Goal: Task Accomplishment & Management: Complete application form

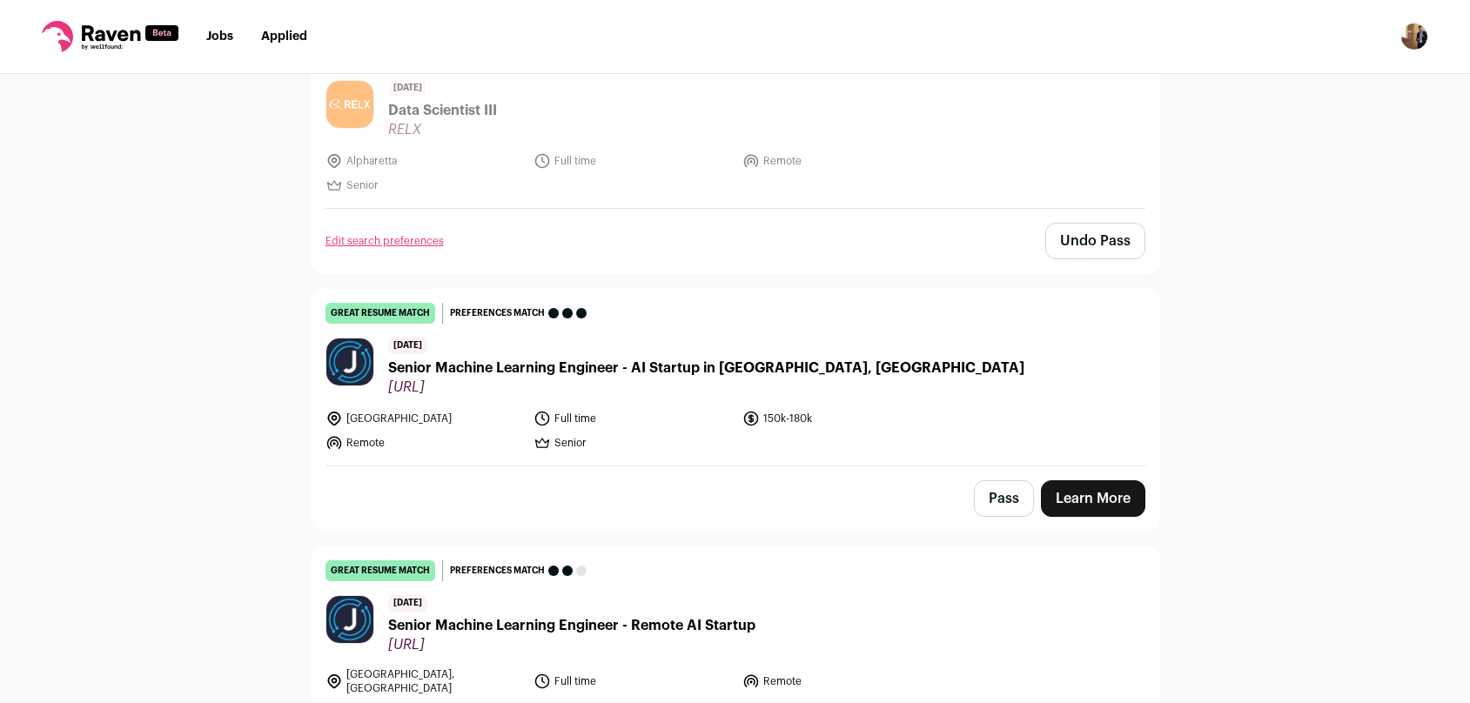
scroll to position [1080, 0]
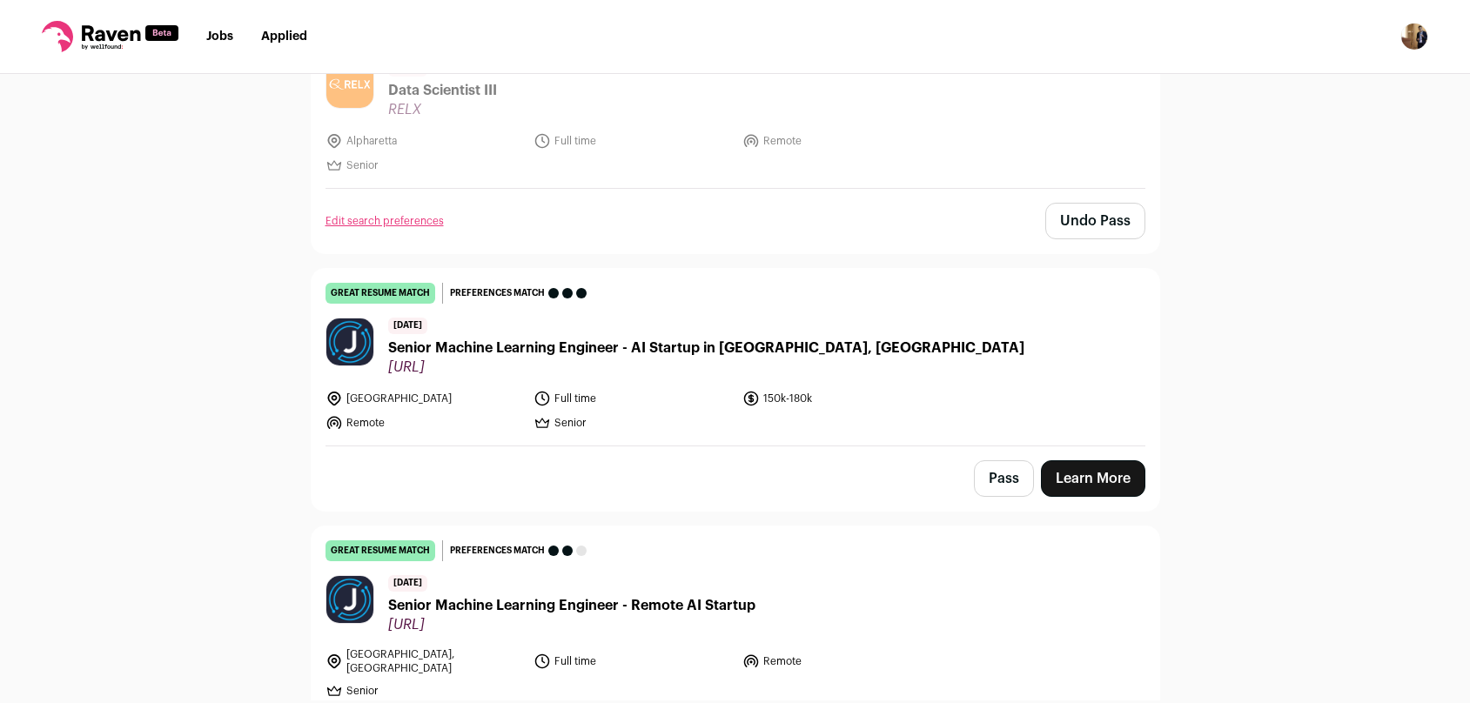
click at [702, 609] on span "Senior Machine Learning Engineer - Remote AI Startup" at bounding box center [571, 605] width 367 height 21
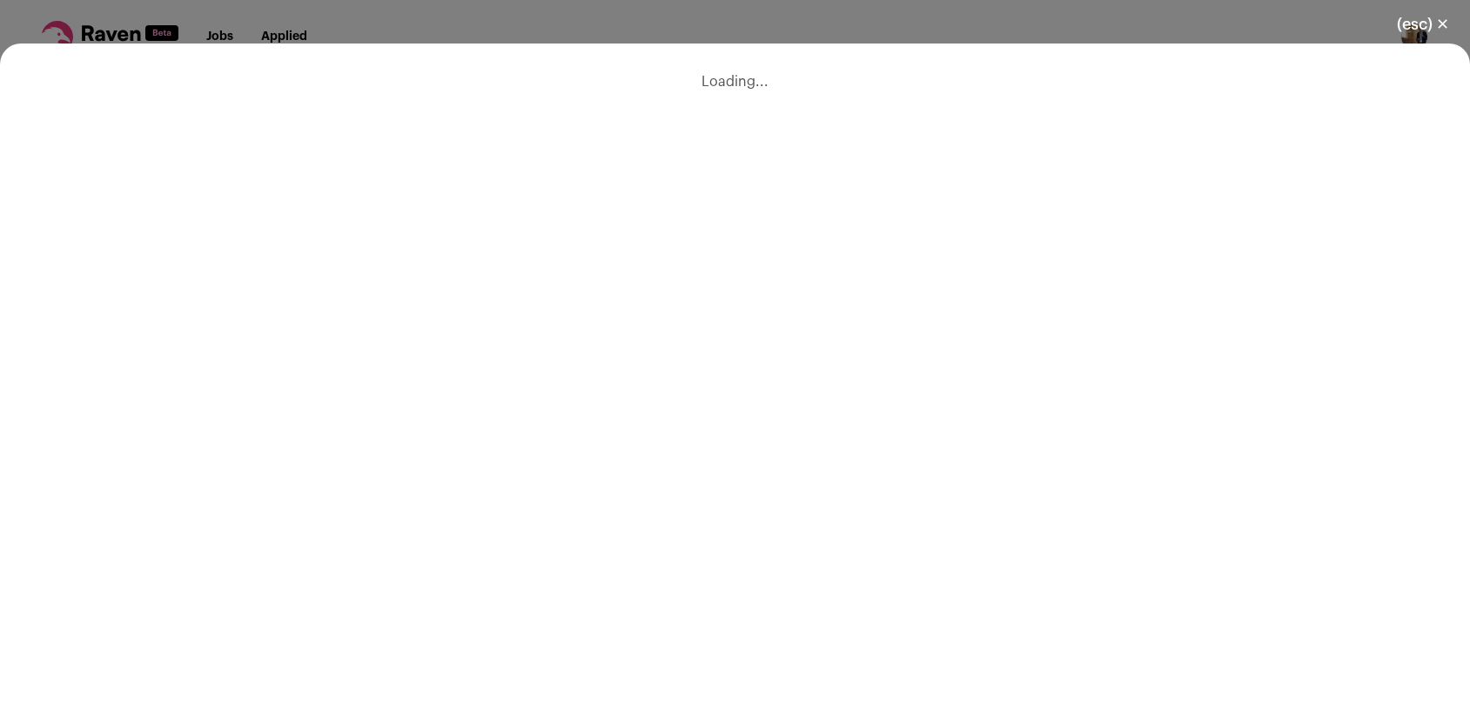
click at [676, 33] on div "(esc) ✕ Loading..." at bounding box center [735, 351] width 1470 height 703
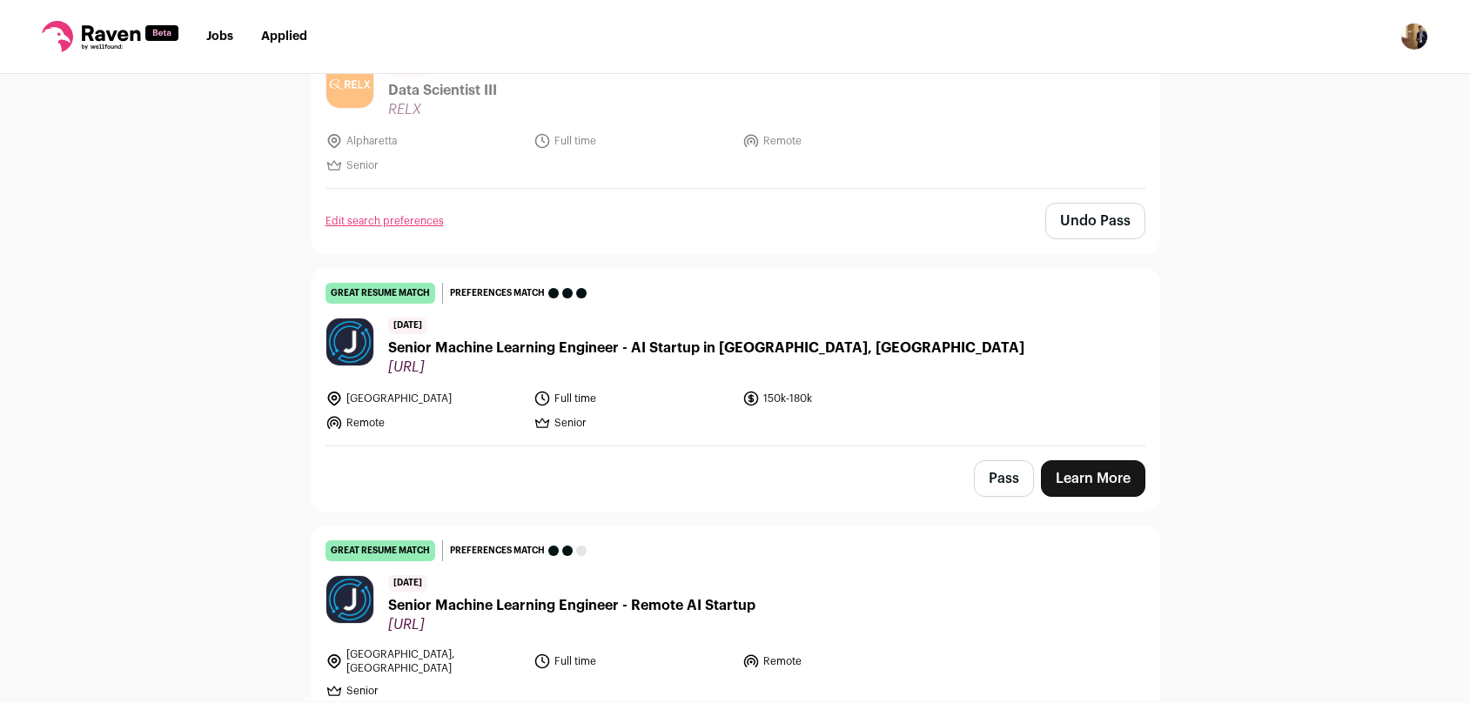
click at [535, 614] on span "Senior Machine Learning Engineer - Remote AI Startup" at bounding box center [571, 605] width 367 height 21
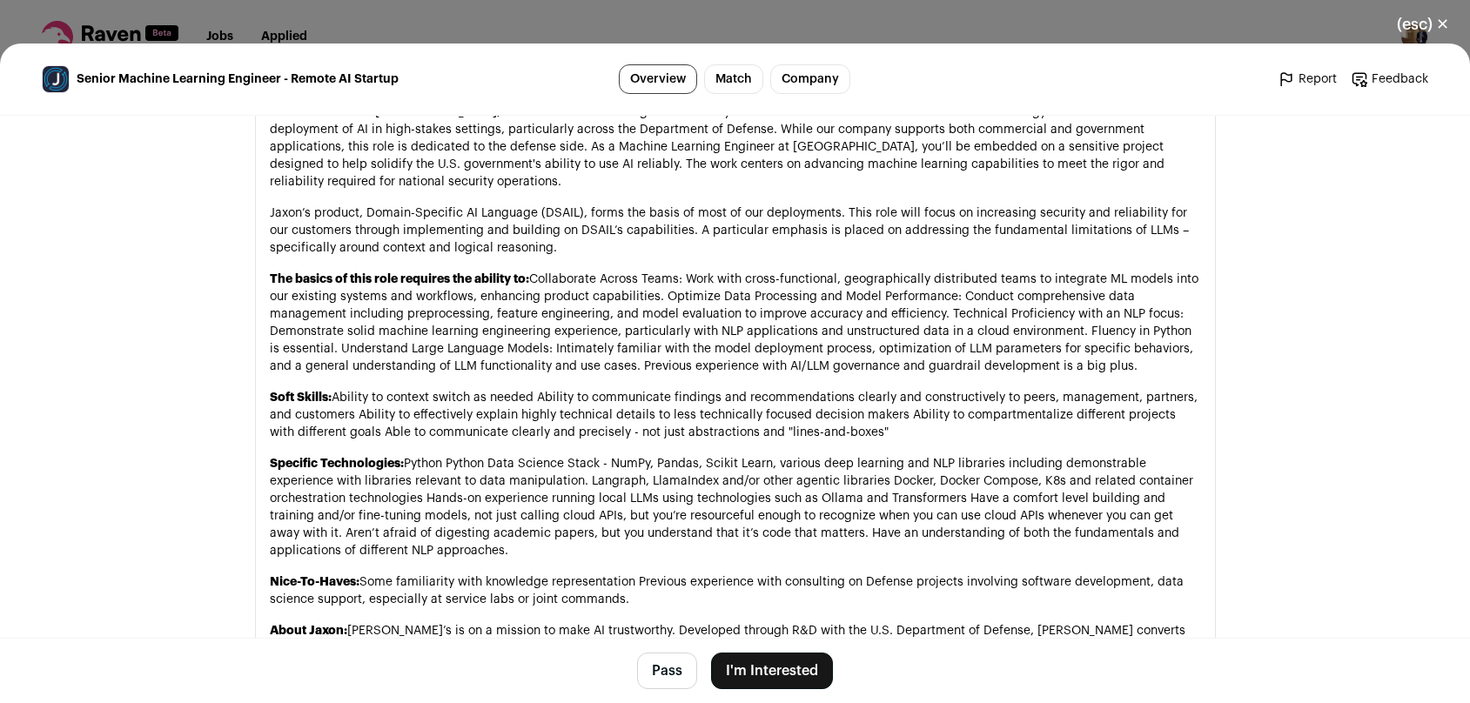
scroll to position [1014, 0]
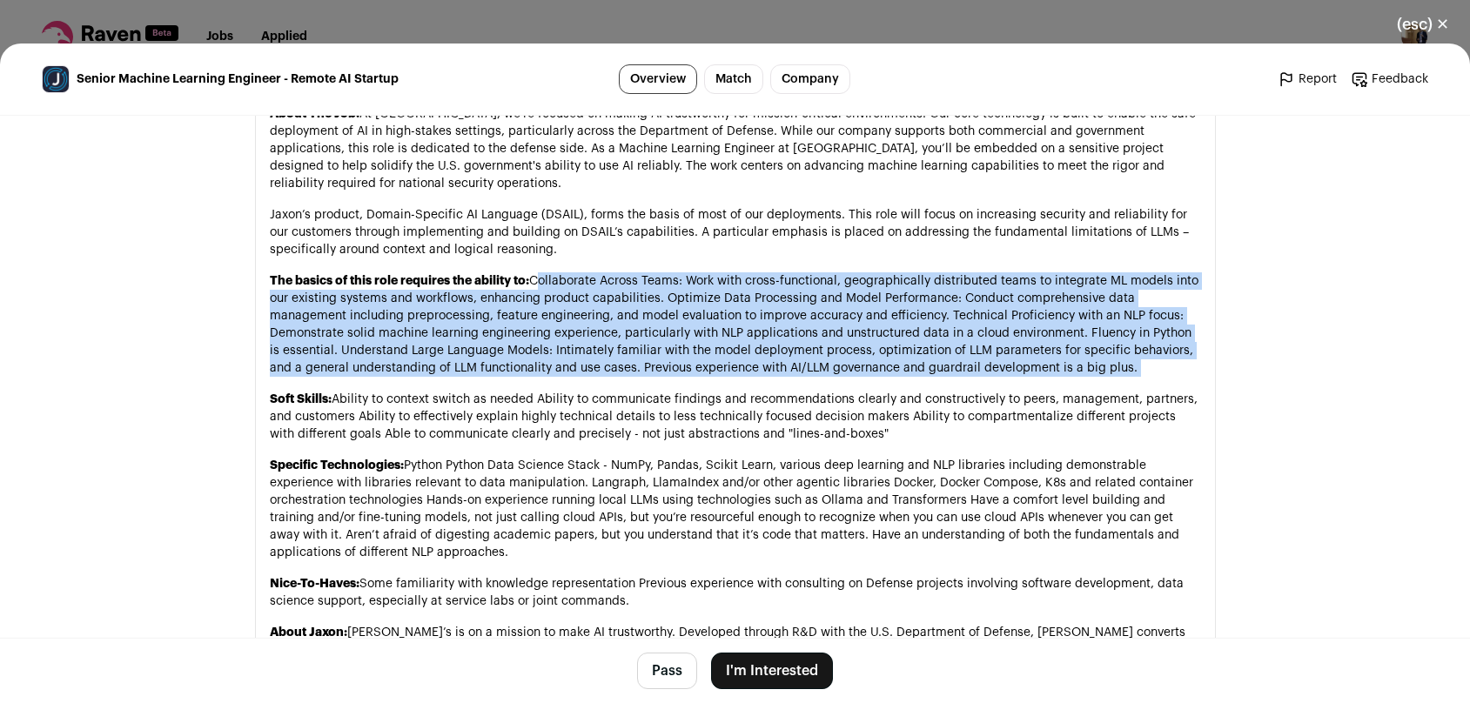
drag, startPoint x: 534, startPoint y: 255, endPoint x: 964, endPoint y: 373, distance: 445.8
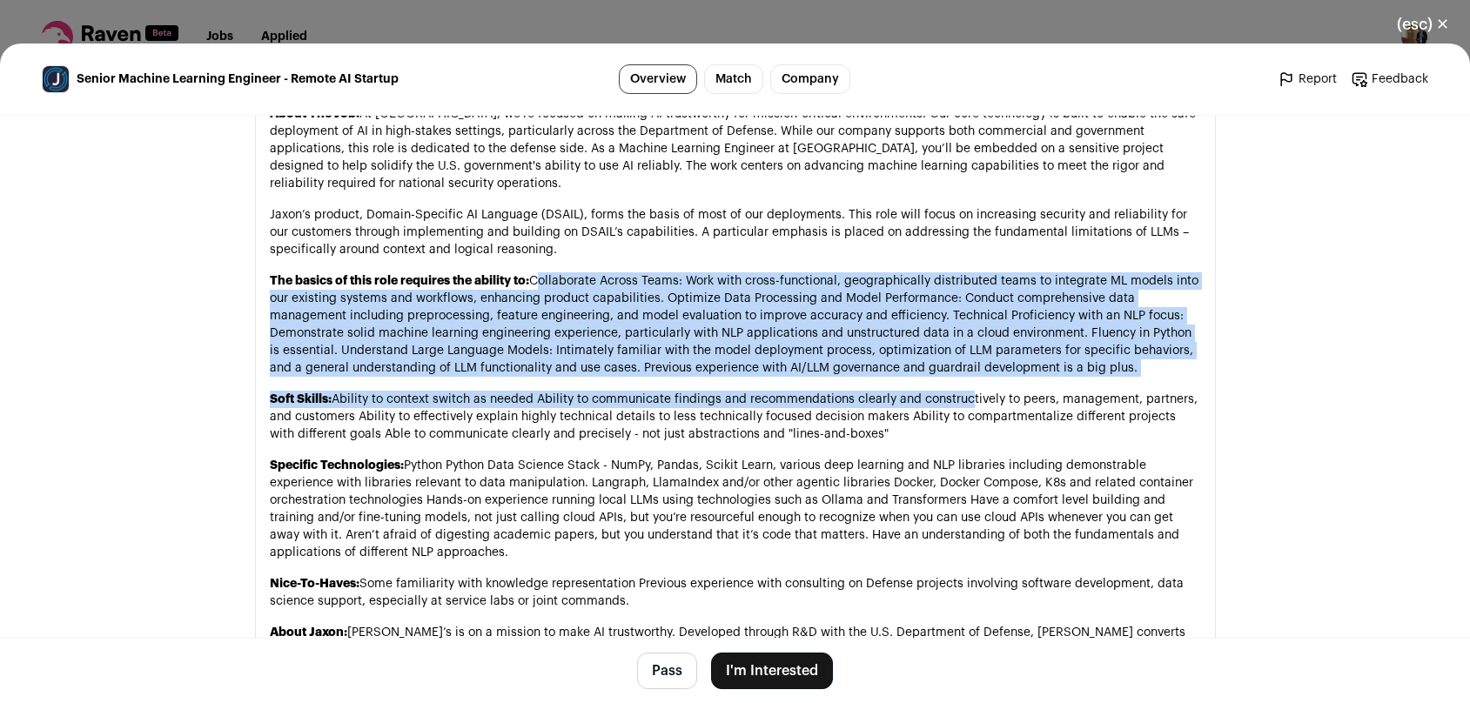
click at [964, 373] on div "Position Name: Senior Machine Learning Engineer Location: Remote Employment Typ…" at bounding box center [736, 656] width 932 height 1198
copy div "Collaborate Across Teams: Work with cross-functional, geographically distribute…"
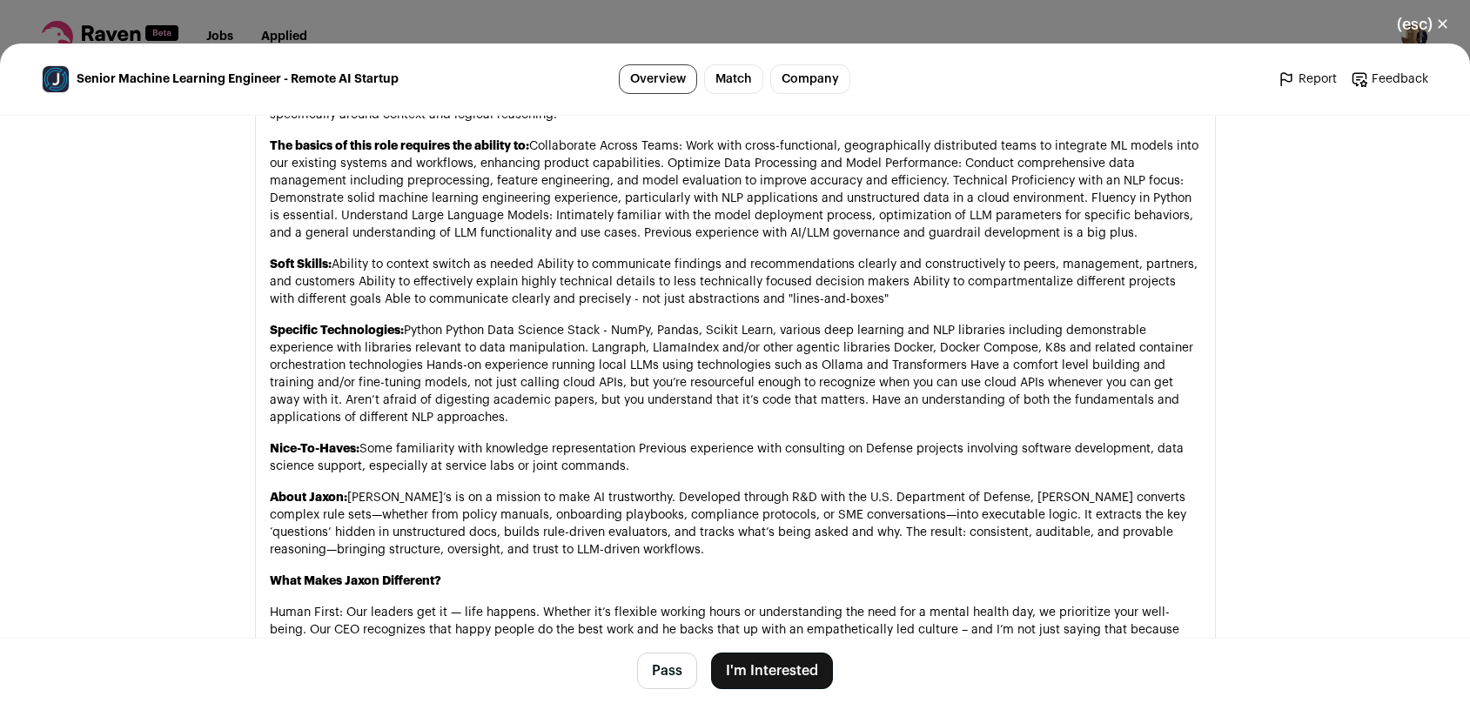
click at [965, 373] on p "Specific Technologies: Python Python Data Science Stack - NumPy, Pandas, Scikit…" at bounding box center [736, 374] width 932 height 104
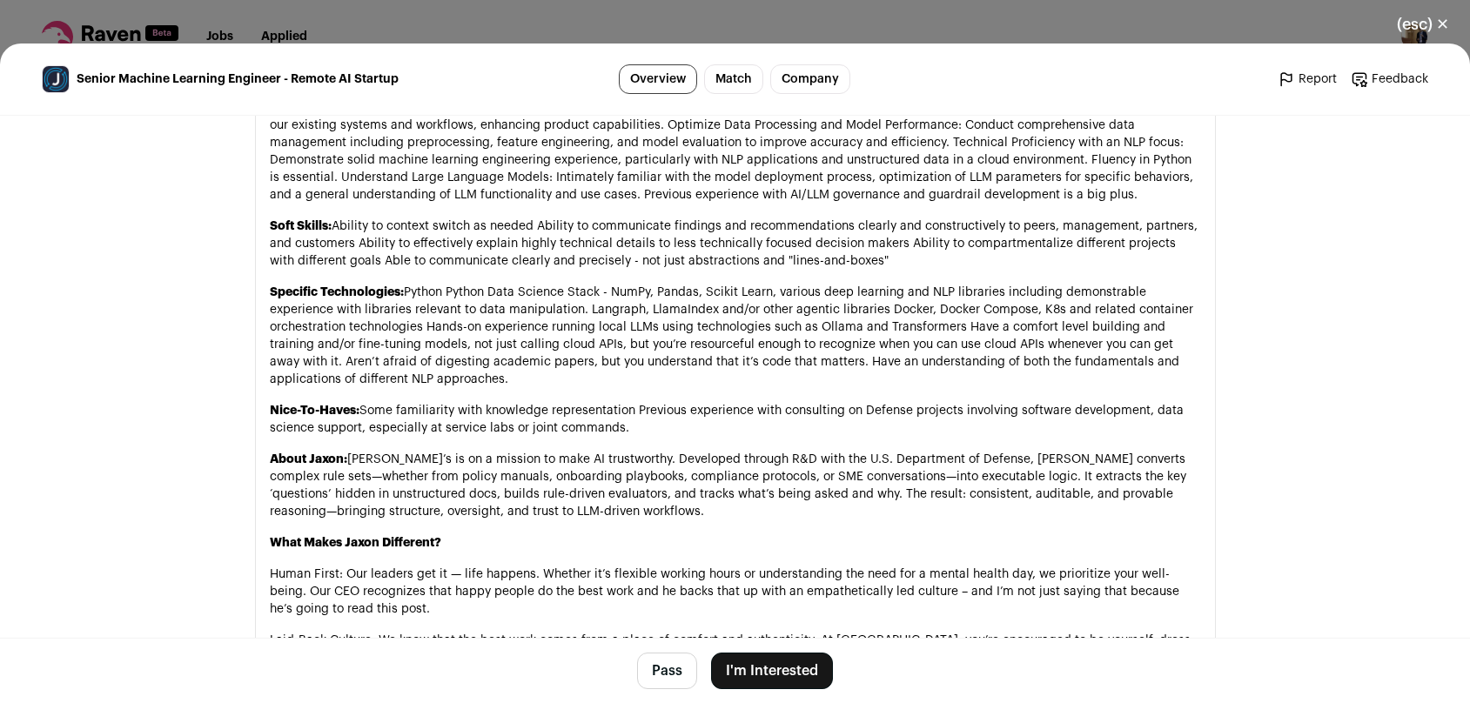
scroll to position [1188, 0]
click at [750, 673] on button "I'm Interested" at bounding box center [772, 671] width 122 height 37
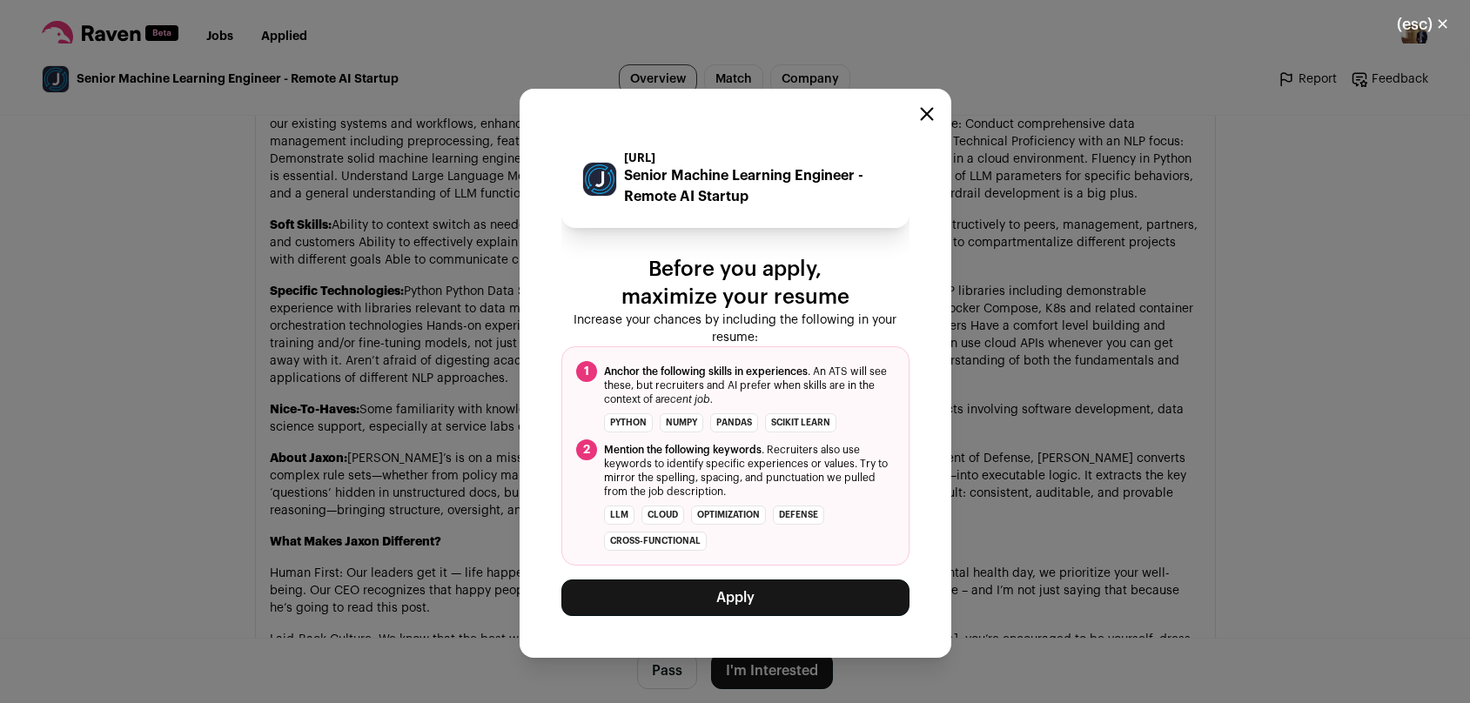
click at [745, 591] on button "Apply" at bounding box center [736, 598] width 348 height 37
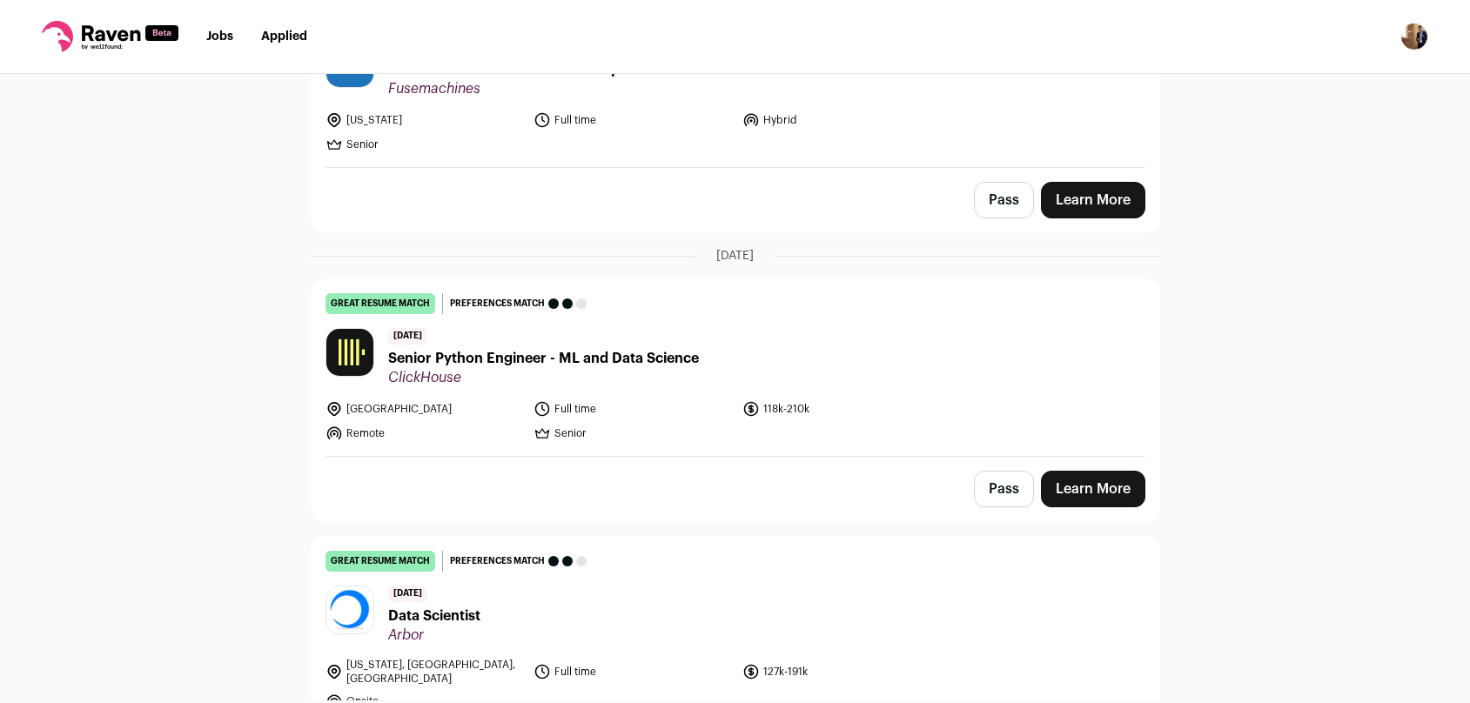
scroll to position [0, 0]
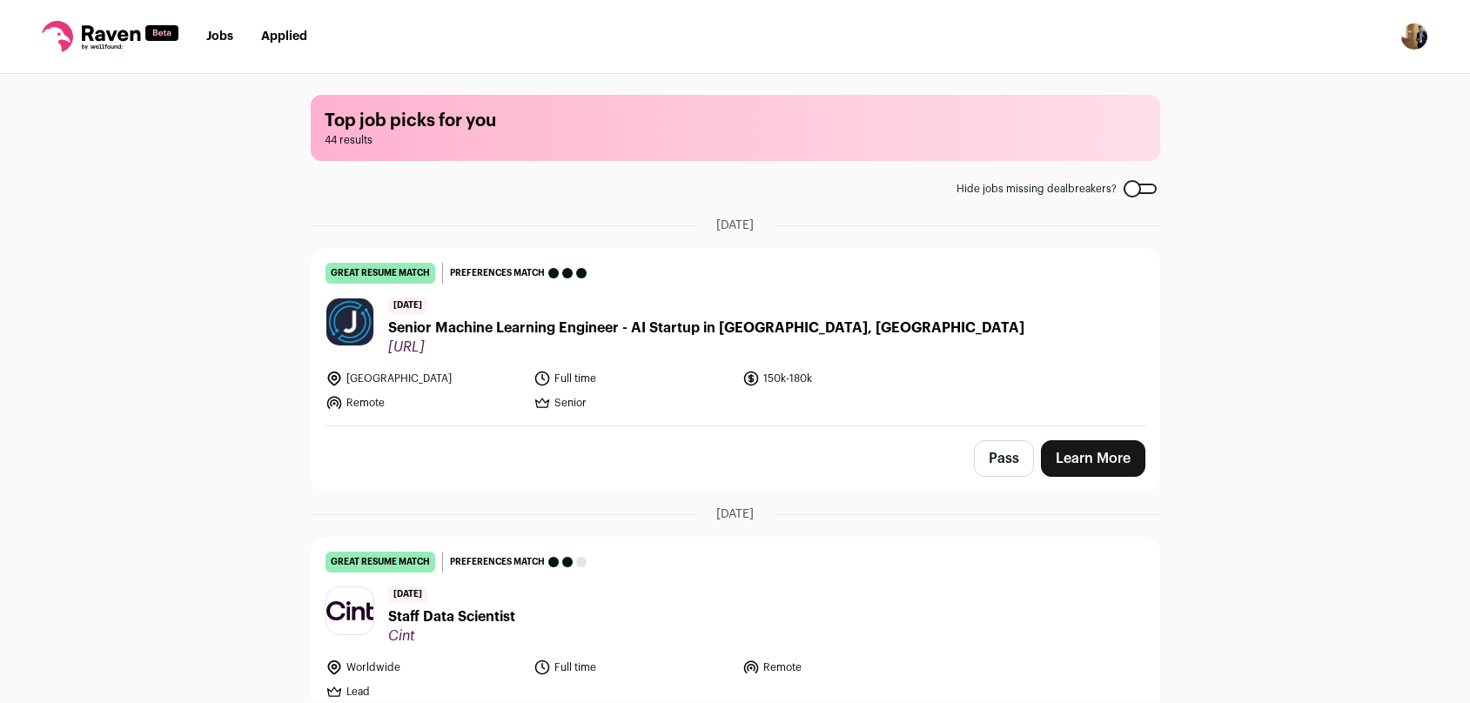
click at [148, 417] on div "Top job picks for you 44 results Hide jobs missing dealbreakers? [DATE] great r…" at bounding box center [735, 387] width 1470 height 627
click at [164, 439] on div "Top job picks for you 44 results Hide jobs missing dealbreakers? [DATE] great r…" at bounding box center [735, 387] width 1470 height 627
click at [149, 177] on div "Top job picks for you 44 results Hide jobs missing dealbreakers? [DATE] great r…" at bounding box center [735, 387] width 1470 height 627
